Goal: Task Accomplishment & Management: Manage account settings

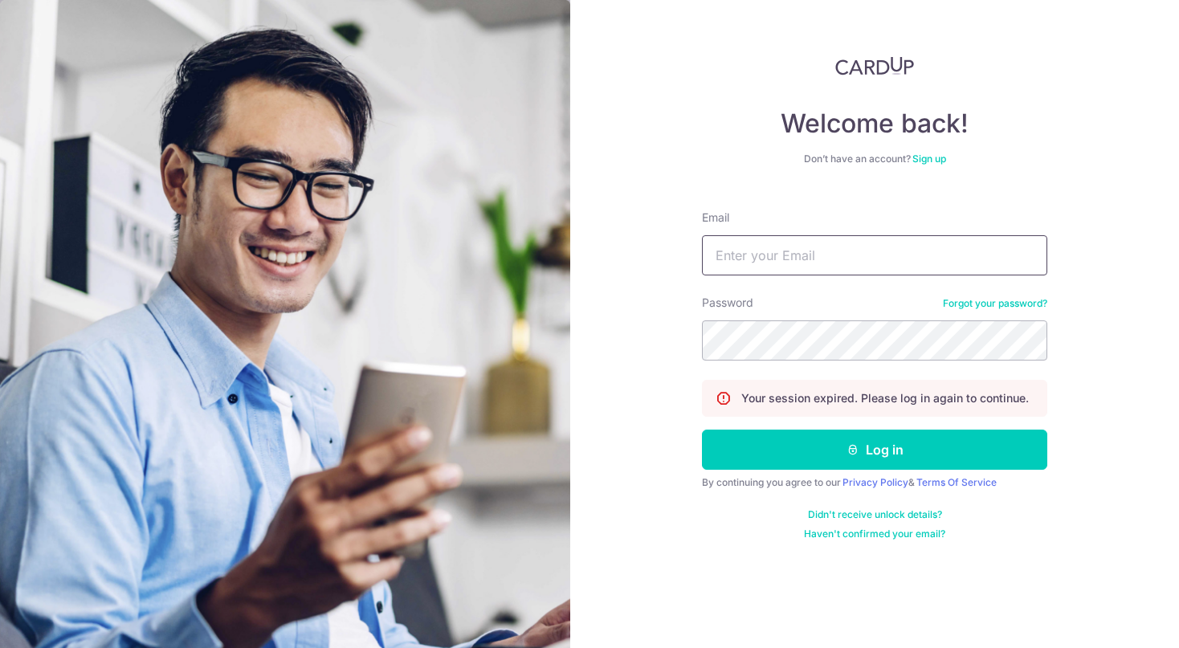
type input "[PERSON_NAME][EMAIL_ADDRESS][DOMAIN_NAME]"
click at [875, 450] on button "Log in" at bounding box center [874, 450] width 345 height 40
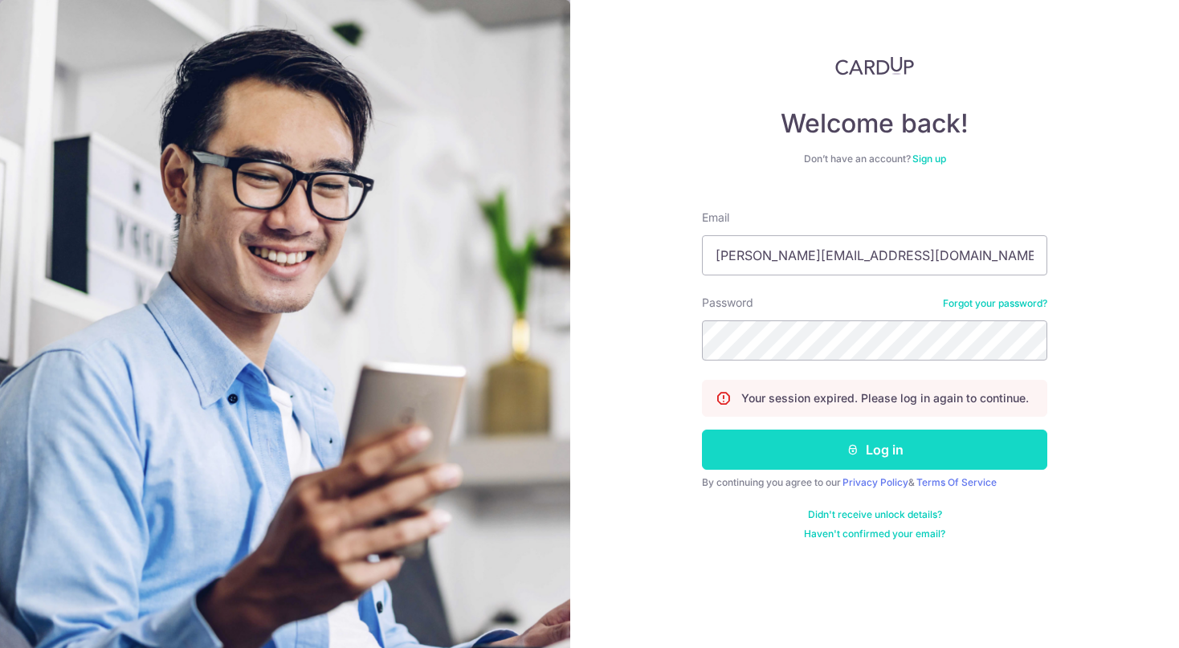
click at [798, 463] on button "Log in" at bounding box center [874, 450] width 345 height 40
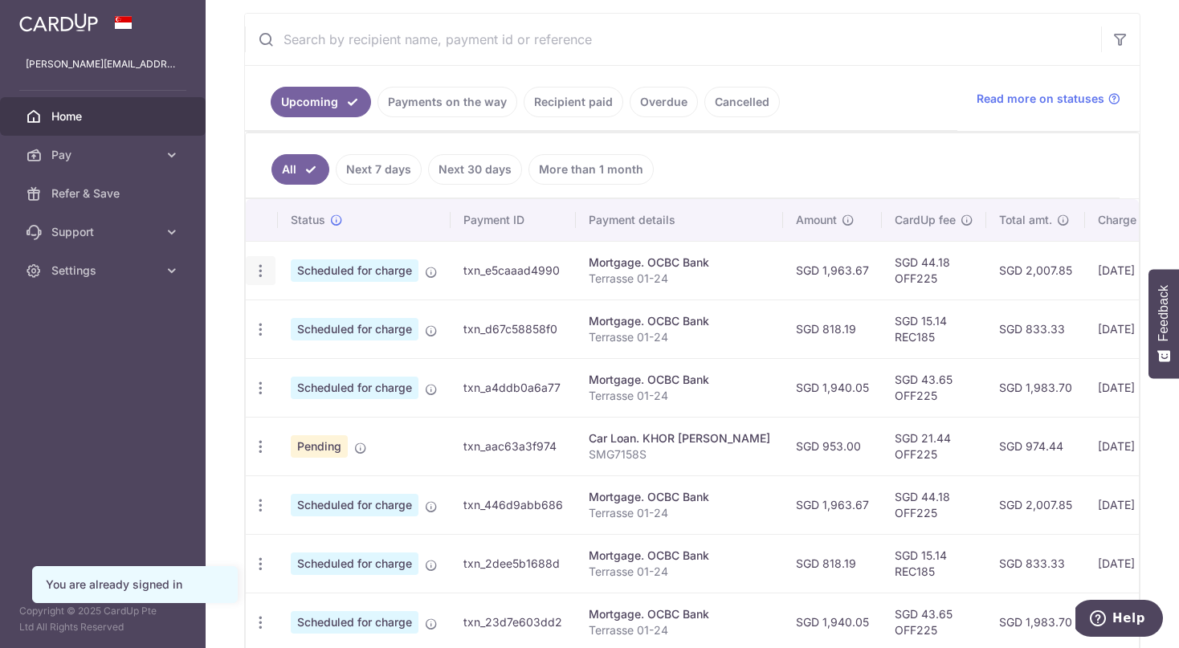
click at [260, 274] on icon "button" at bounding box center [260, 271] width 17 height 17
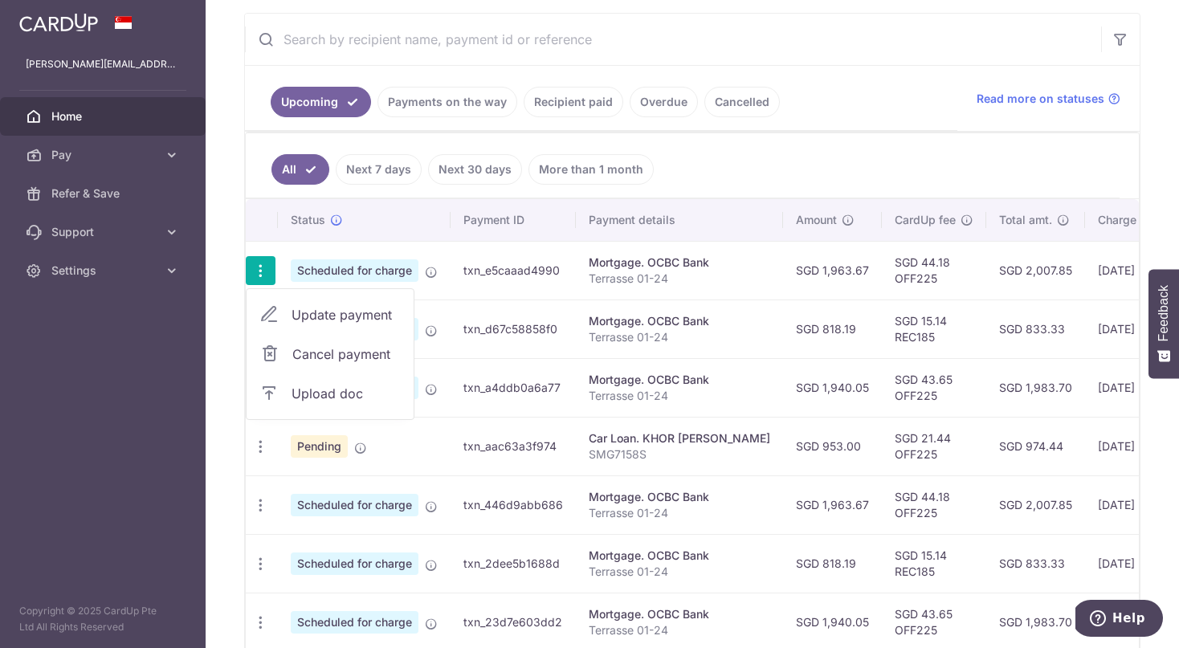
click at [352, 354] on span "Cancel payment" at bounding box center [346, 354] width 108 height 19
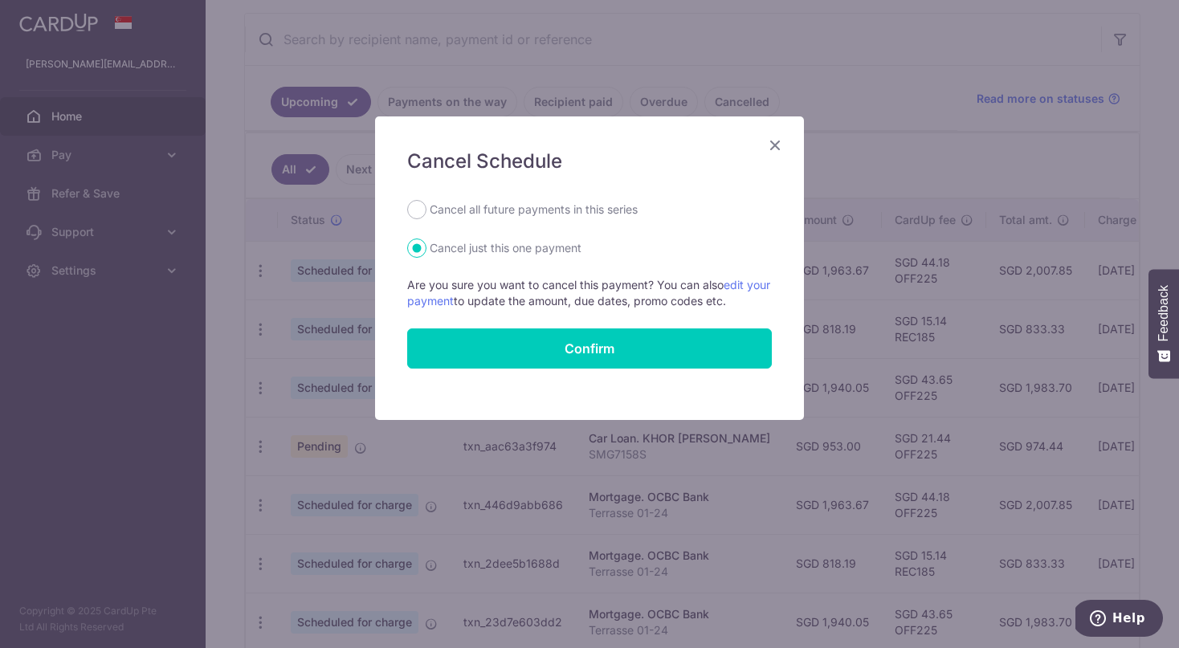
click at [468, 213] on label "Cancel all future payments in this series" at bounding box center [534, 209] width 208 height 19
click at [427, 213] on input "Cancel all future payments in this series" at bounding box center [416, 209] width 19 height 19
radio input "true"
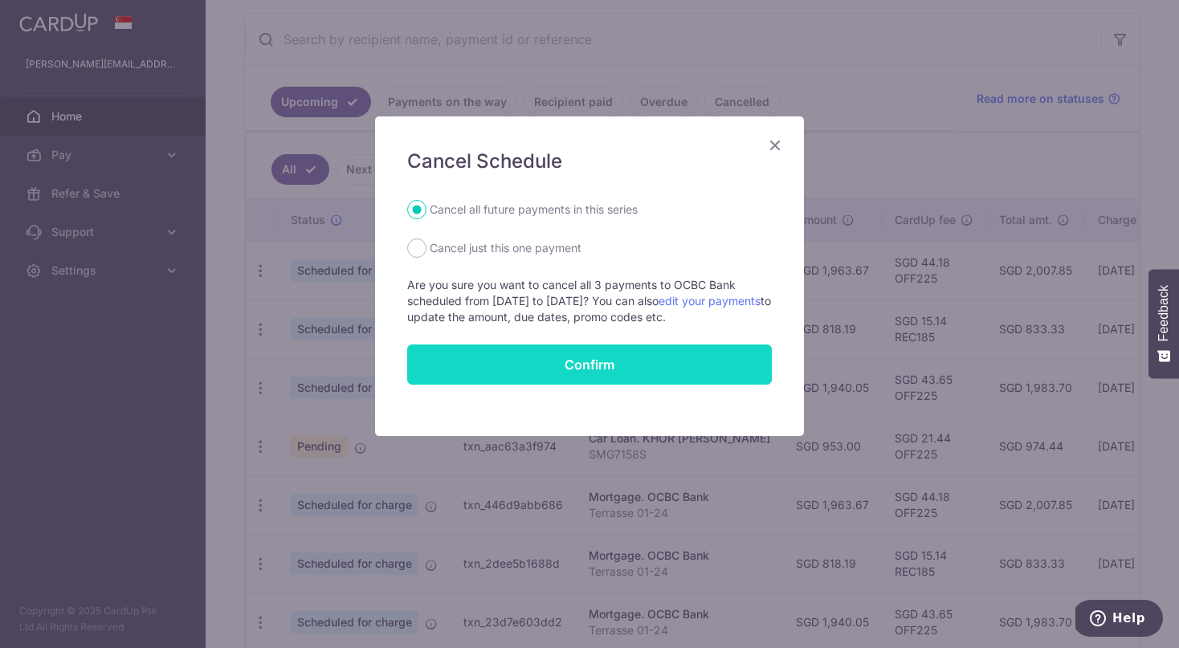
click at [550, 366] on button "Confirm" at bounding box center [589, 365] width 365 height 40
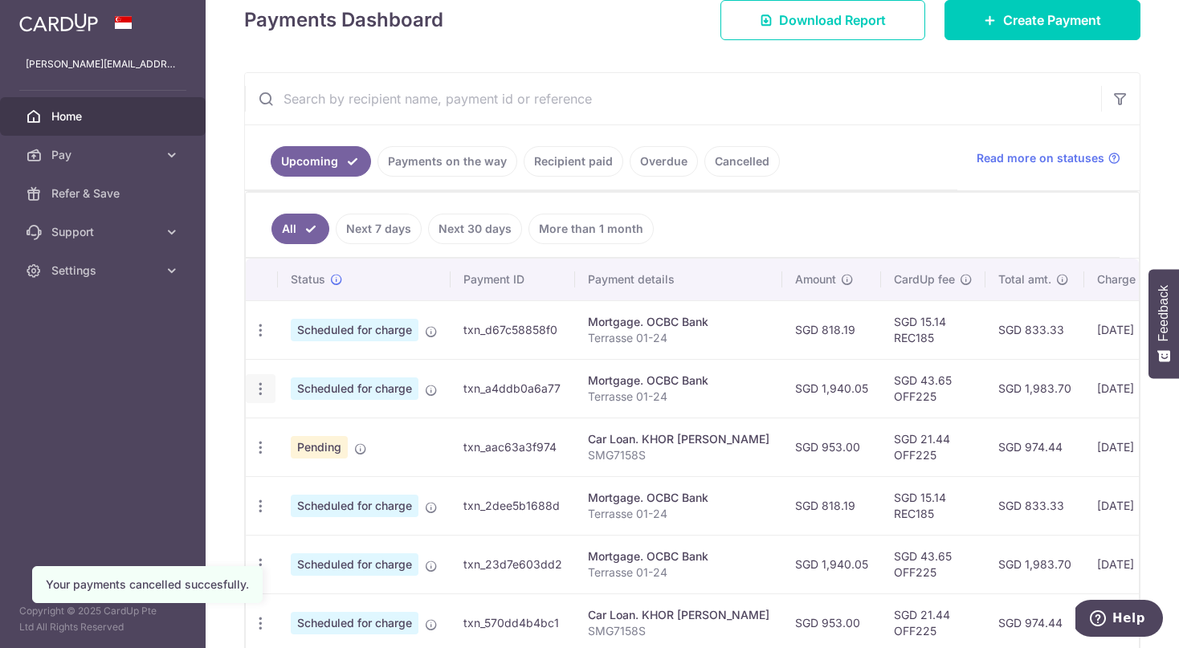
click at [257, 394] on icon "button" at bounding box center [260, 389] width 17 height 17
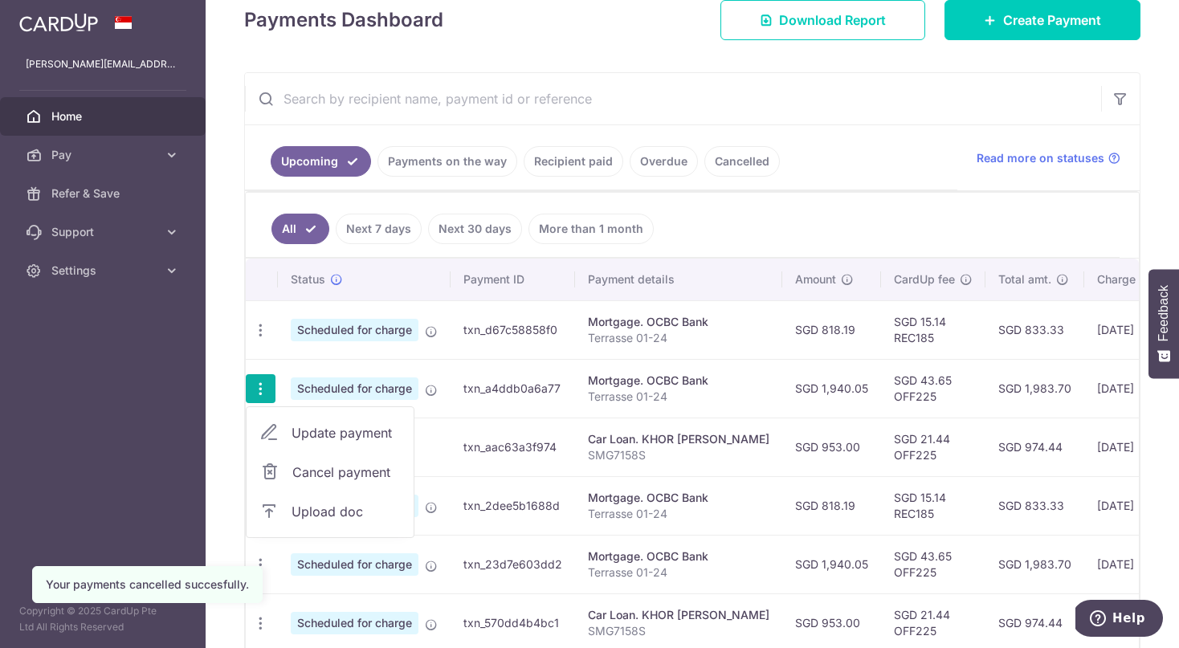
click at [334, 477] on span "Cancel payment" at bounding box center [346, 472] width 108 height 19
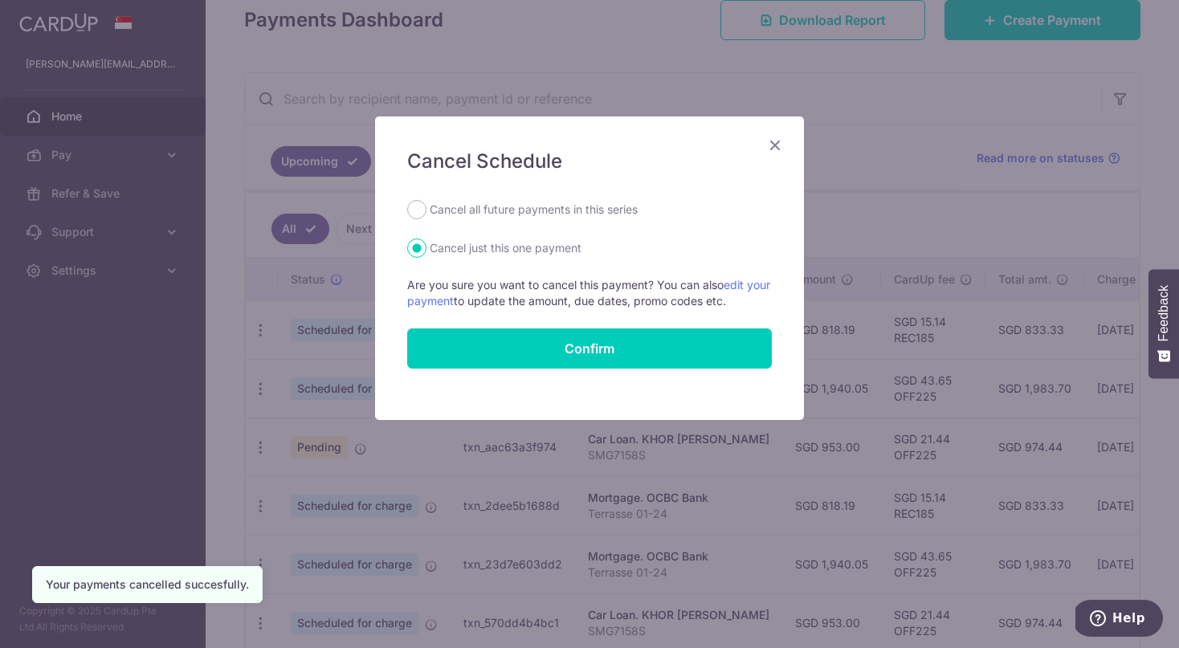
click at [467, 204] on label "Cancel all future payments in this series" at bounding box center [534, 209] width 208 height 19
click at [427, 204] on input "Cancel all future payments in this series" at bounding box center [416, 209] width 19 height 19
radio input "true"
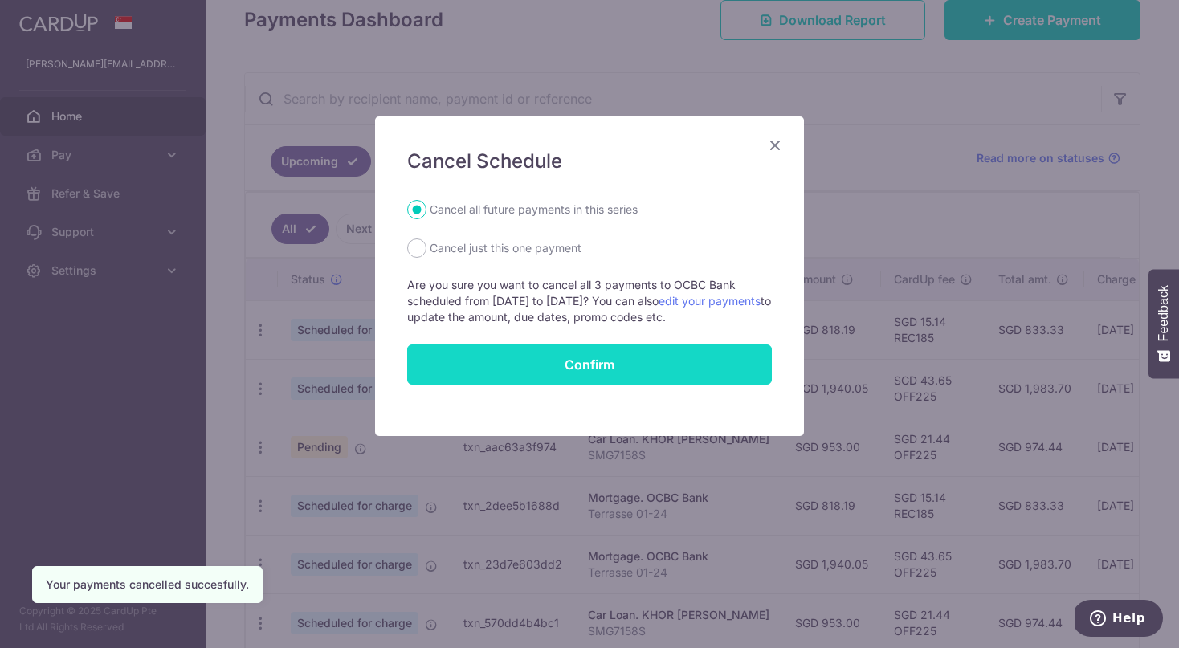
click at [529, 367] on button "Confirm" at bounding box center [589, 365] width 365 height 40
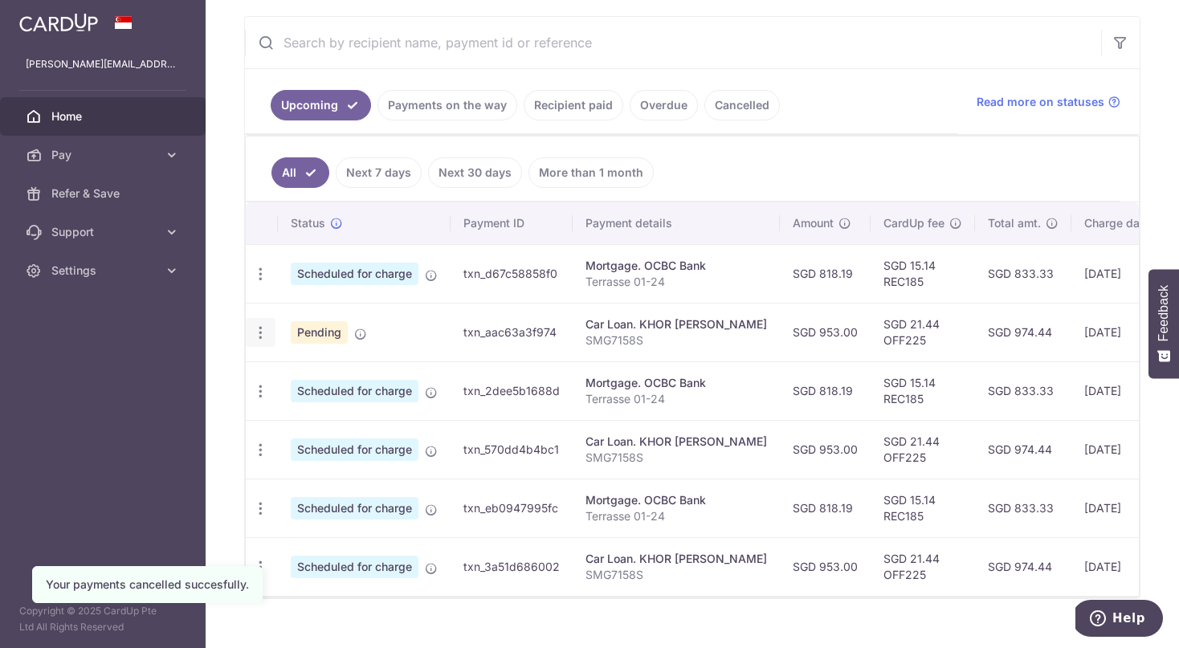
click at [256, 336] on icon "button" at bounding box center [260, 333] width 17 height 17
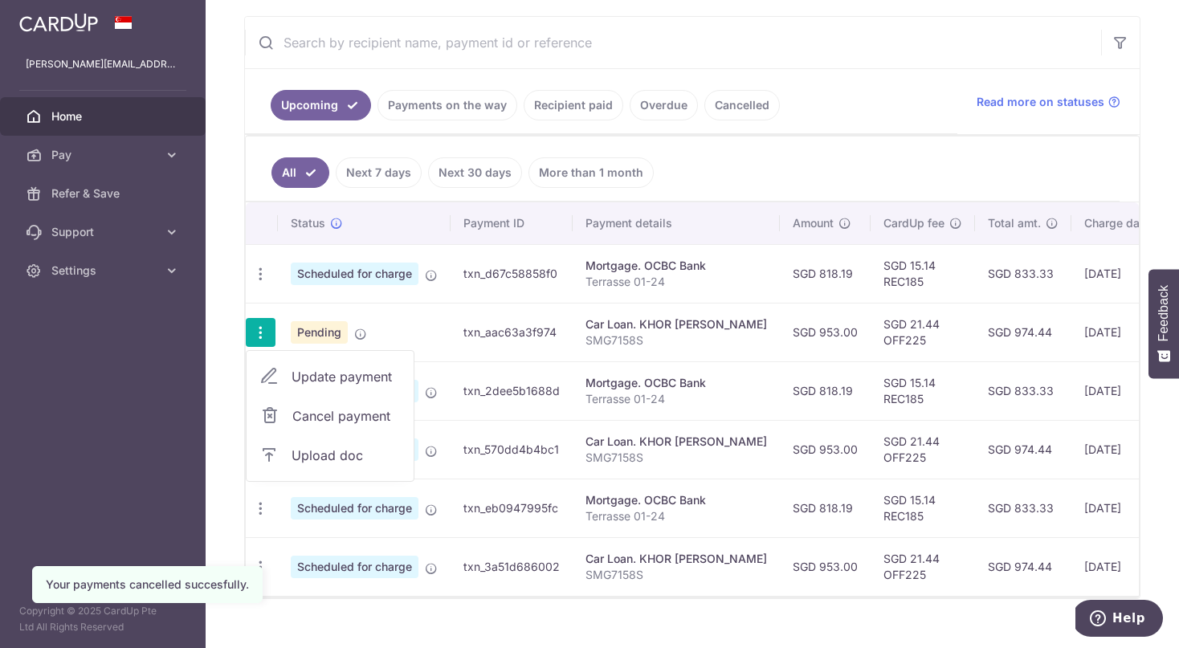
click at [366, 371] on span "Update payment" at bounding box center [346, 376] width 109 height 19
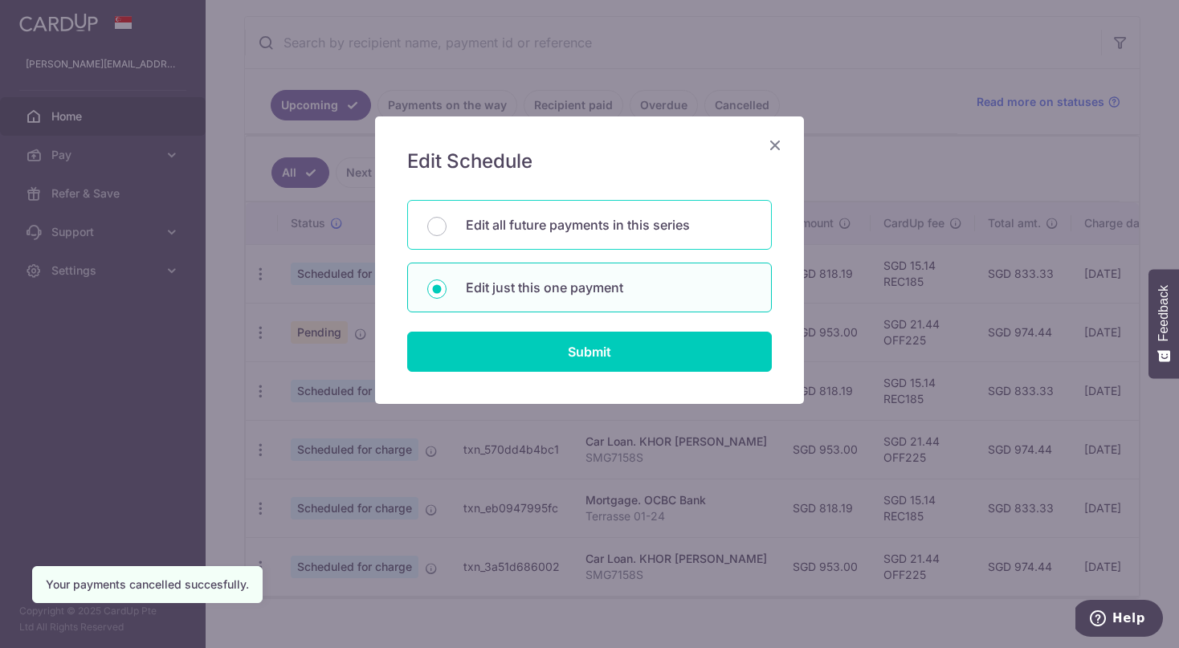
click at [543, 221] on p "Edit all future payments in this series" at bounding box center [609, 224] width 286 height 19
click at [447, 221] on input "Edit all future payments in this series" at bounding box center [436, 226] width 19 height 19
radio input "true"
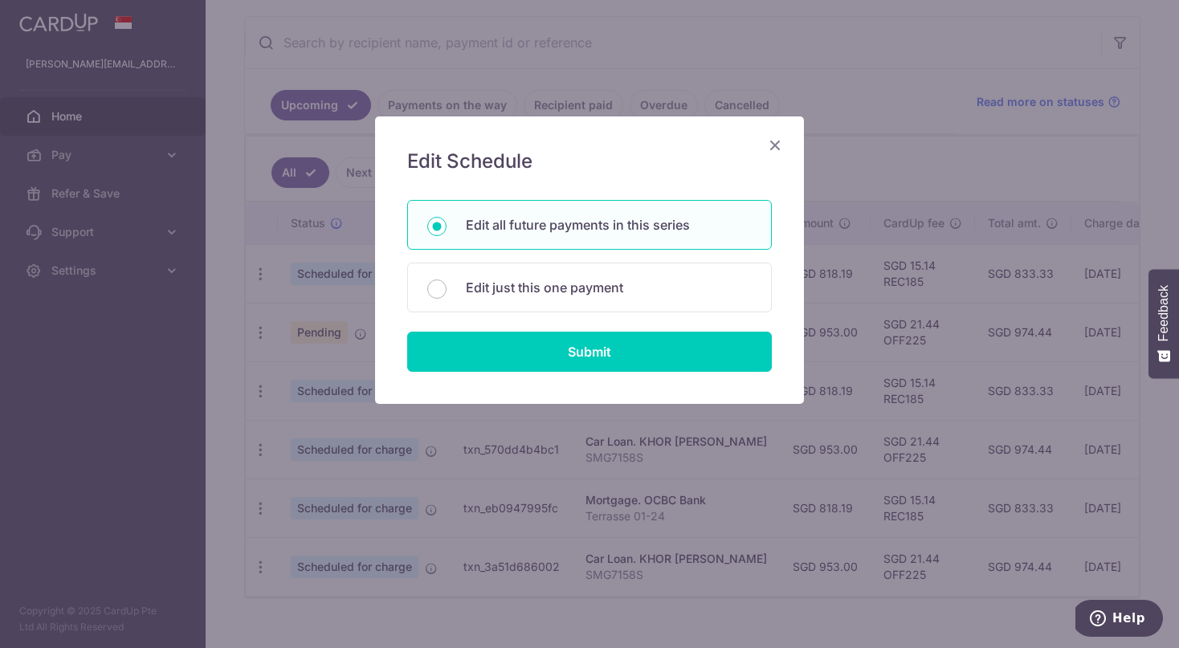
click at [775, 148] on icon "Close" at bounding box center [775, 145] width 19 height 20
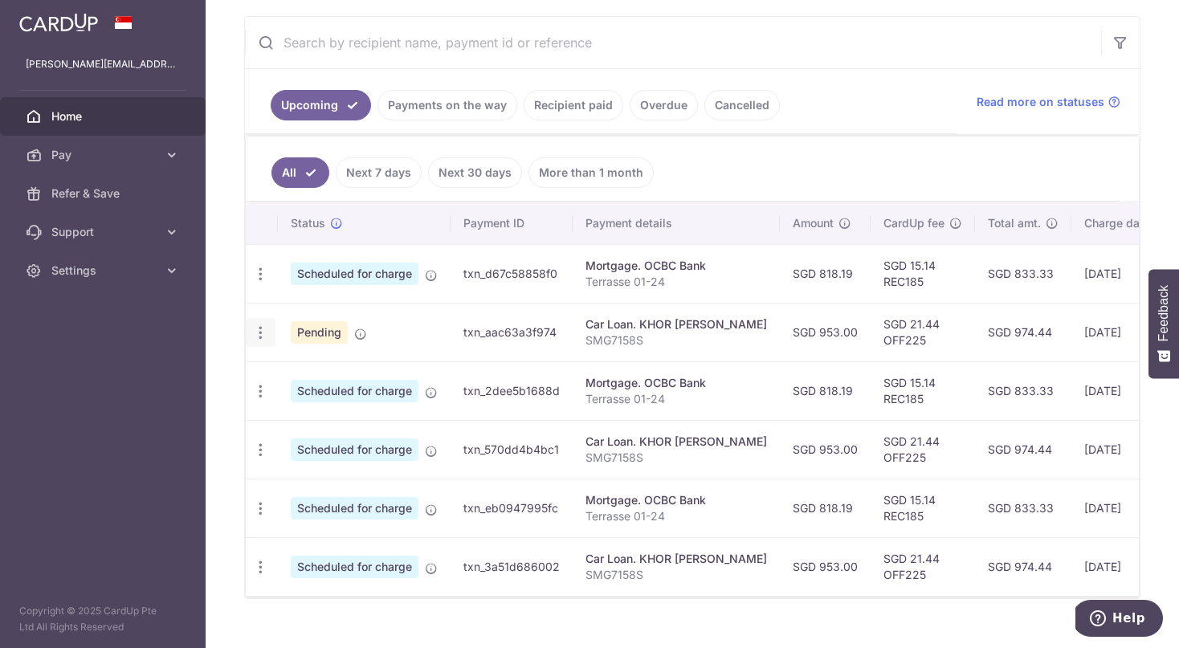
click at [256, 333] on icon "button" at bounding box center [260, 333] width 17 height 17
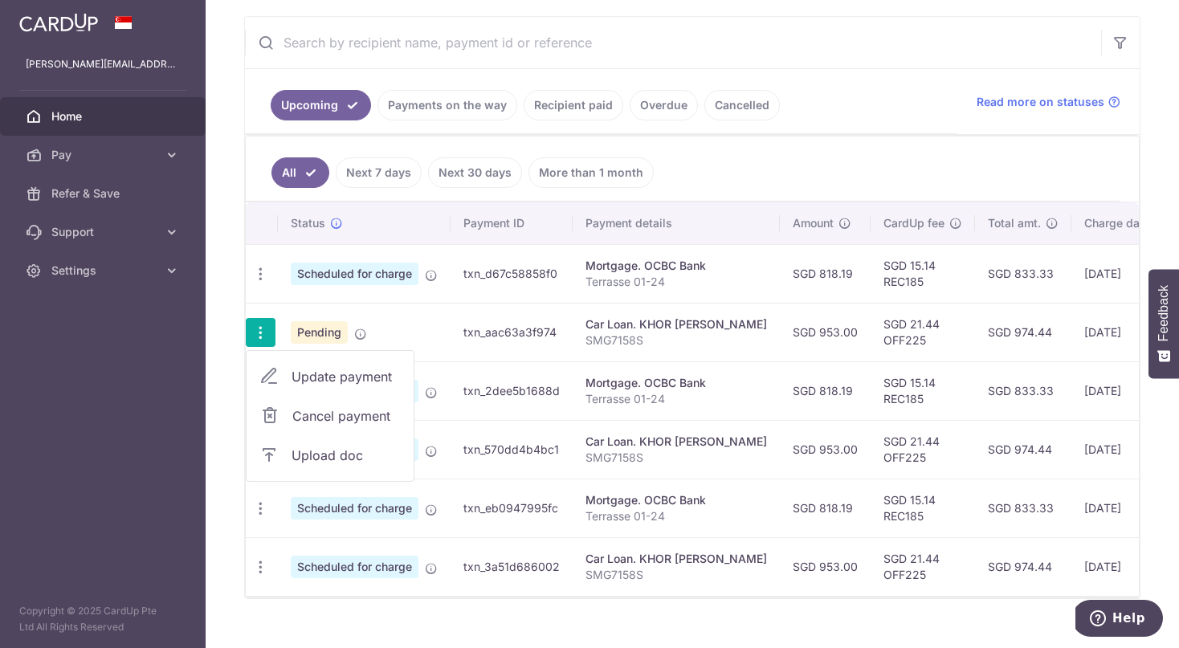
click at [326, 421] on span "Cancel payment" at bounding box center [346, 416] width 108 height 19
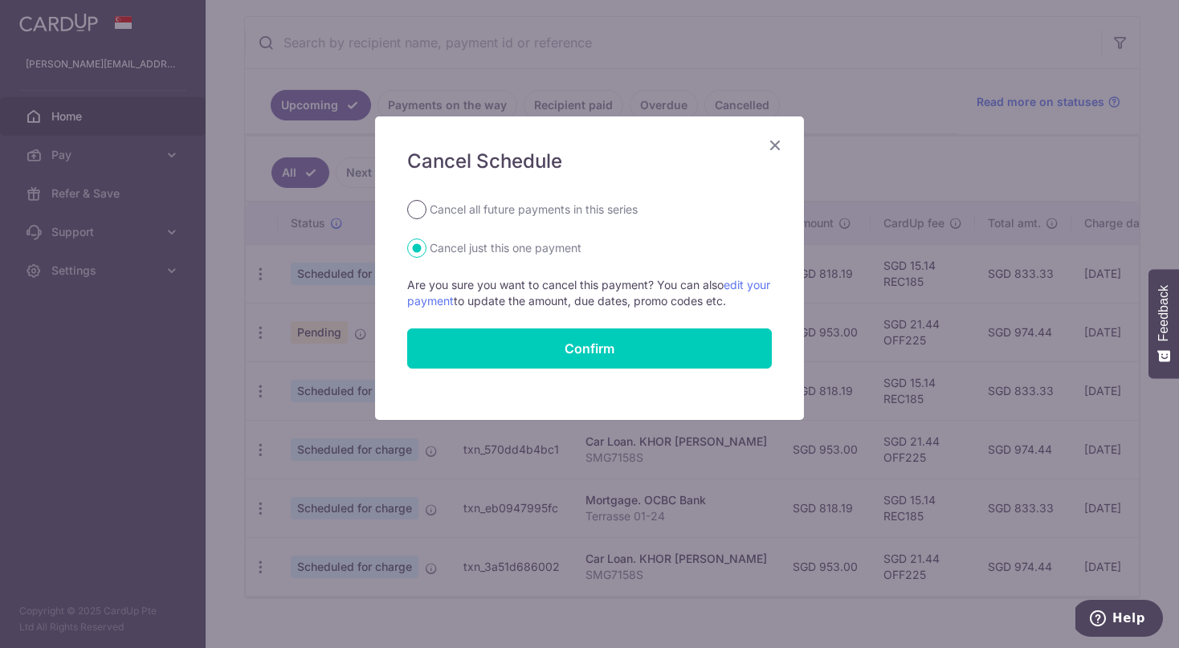
click at [423, 213] on input "Cancel all future payments in this series" at bounding box center [416, 209] width 19 height 19
radio input "true"
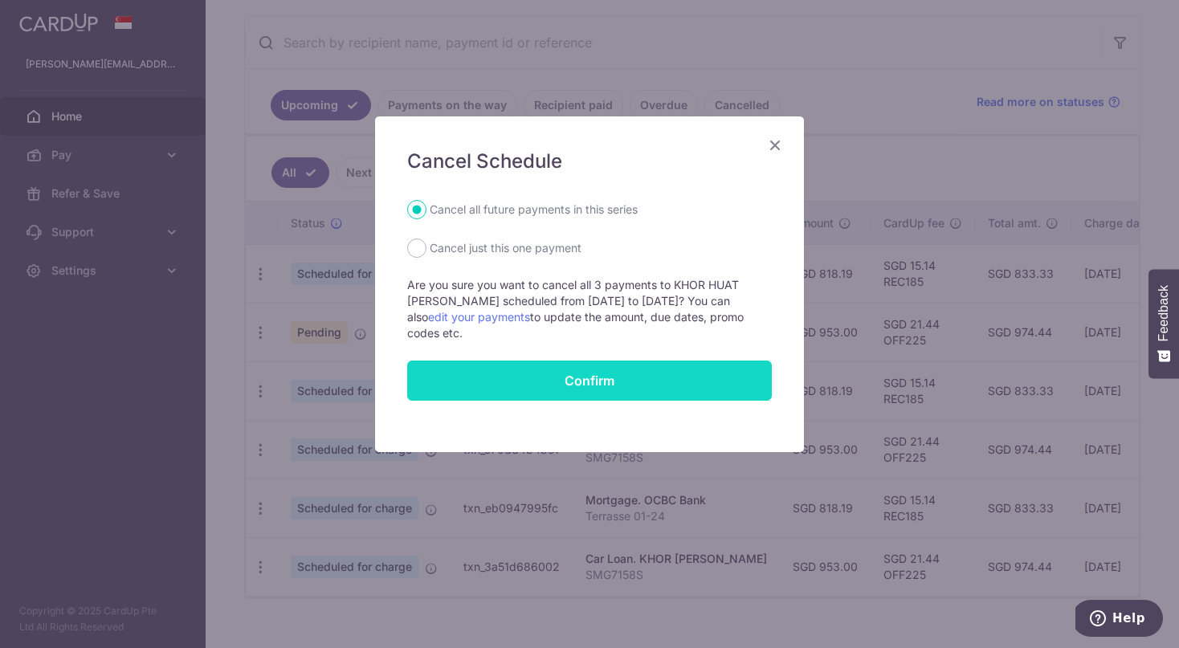
click at [506, 372] on button "Confirm" at bounding box center [589, 381] width 365 height 40
